Goal: Register for event/course

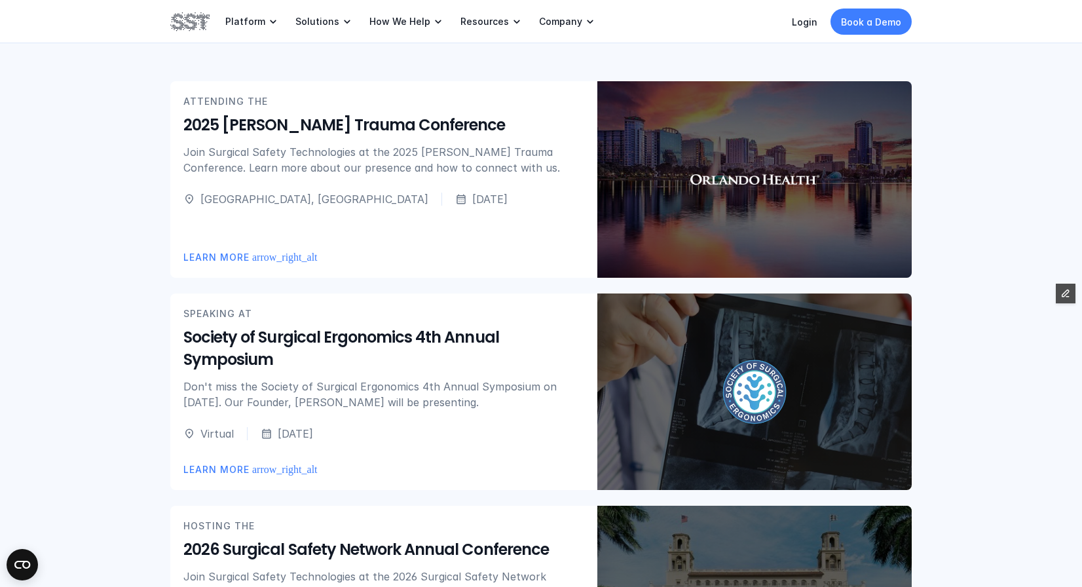
scroll to position [366, 0]
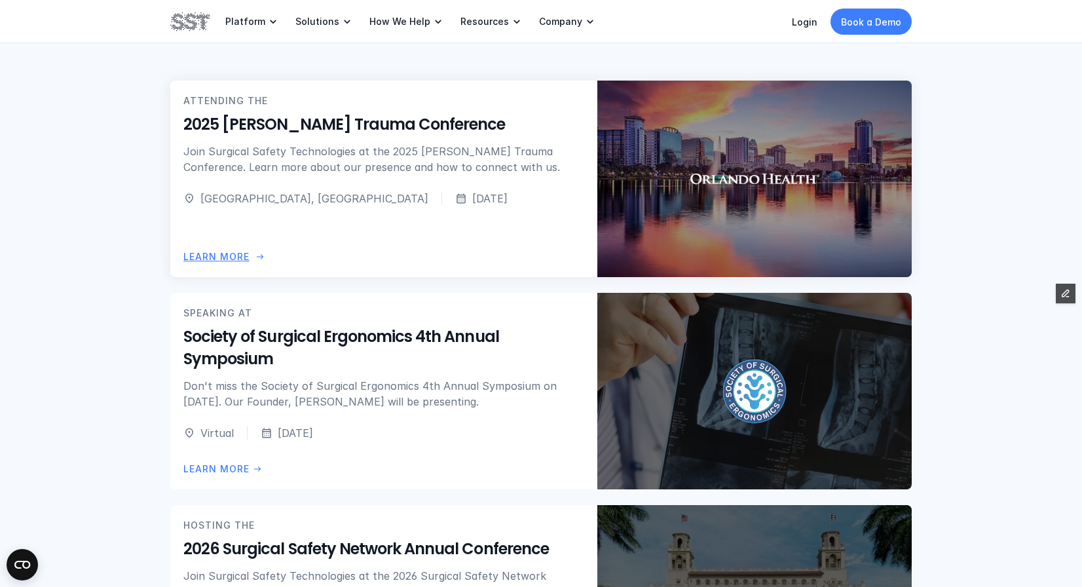
click at [246, 251] on p "LEARN more" at bounding box center [216, 257] width 66 height 14
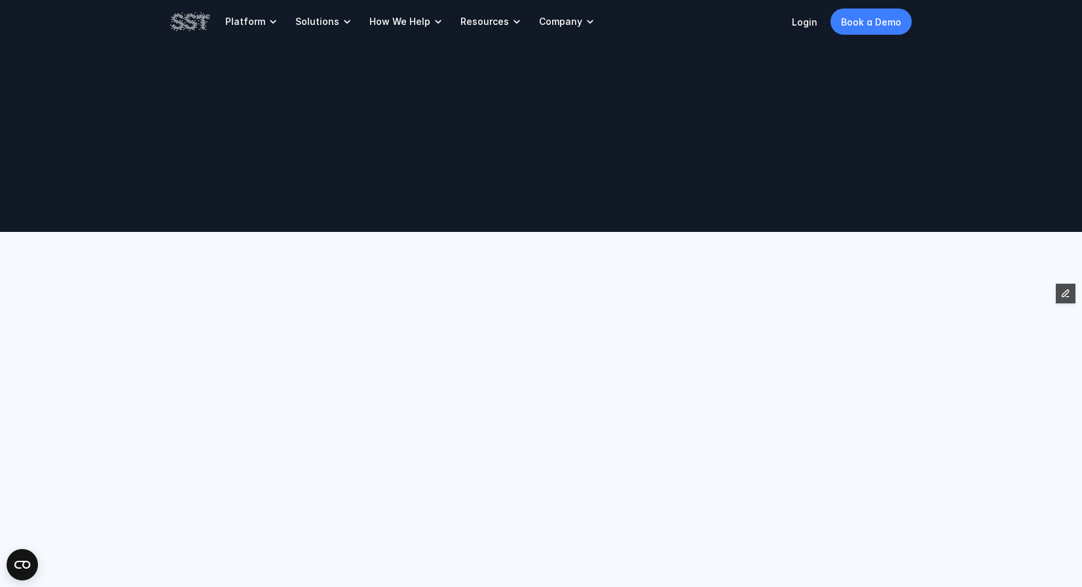
scroll to position [366, 0]
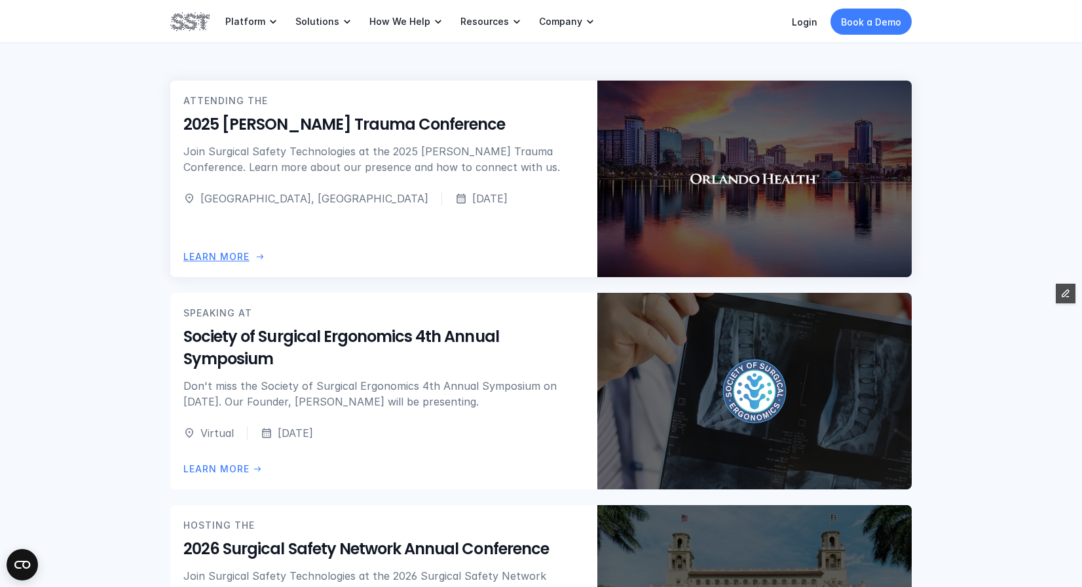
click at [244, 242] on div "ATTENDING THE 2025 Nicholas Dellamonico Trauma Conference Join Surgical Safety …" at bounding box center [383, 179] width 427 height 196
